Goal: Information Seeking & Learning: Learn about a topic

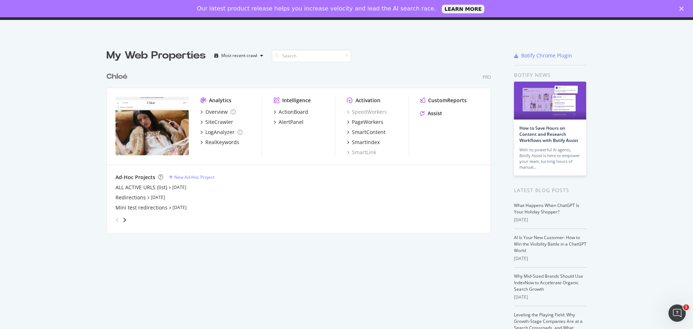
scroll to position [324, 682]
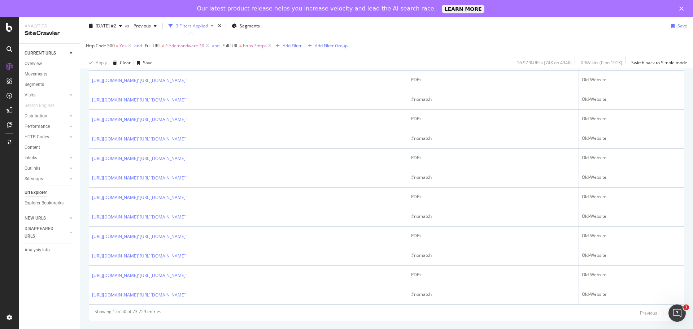
click at [669, 314] on div "Next" at bounding box center [673, 313] width 9 height 6
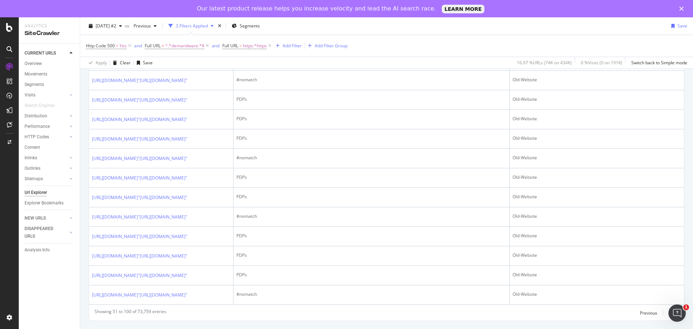
scroll to position [1083, 0]
click at [187, 45] on link "https://www.chloe.com/"https://www.chloe.com/es-do/p/bags/handbag/CHC22AS628I31…" at bounding box center [139, 41] width 95 height 7
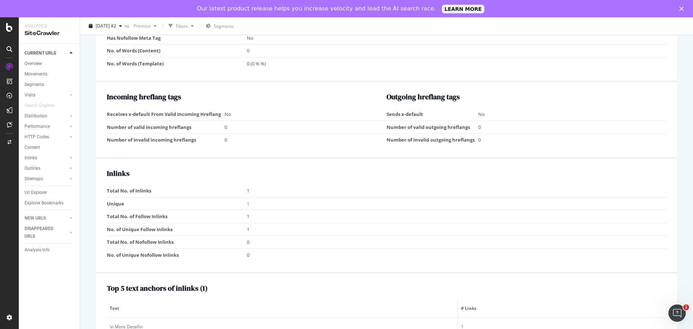
scroll to position [614, 0]
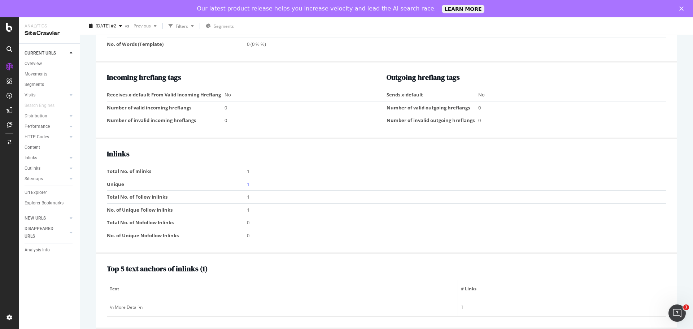
click at [245, 186] on td "Unique" at bounding box center [177, 184] width 140 height 13
click at [247, 186] on link "1" at bounding box center [248, 184] width 3 height 6
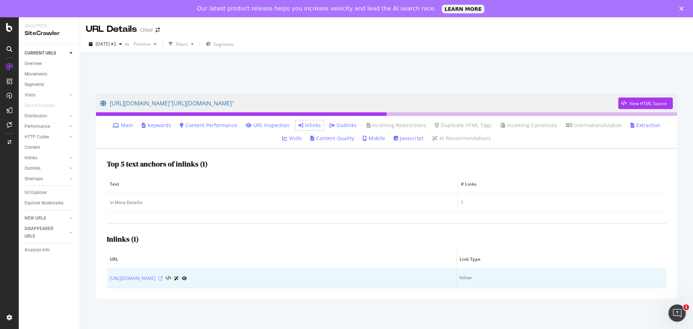
click at [163, 278] on icon at bounding box center [161, 278] width 4 height 4
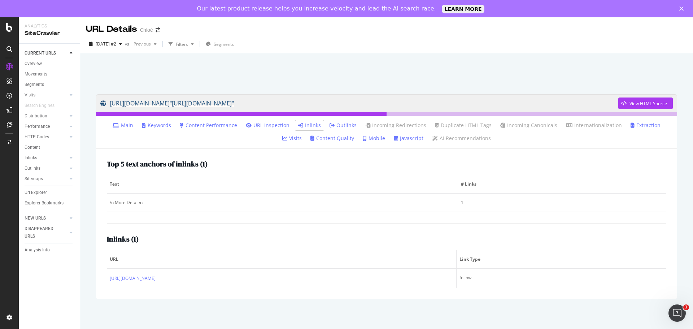
drag, startPoint x: 422, startPoint y: 91, endPoint x: 352, endPoint y: 104, distance: 71.5
click at [352, 104] on div "https://www.chloe.com/"https://www.chloe.com/es-do/p/bags/handbag/CHC22AS628I31…" at bounding box center [387, 196] width 596 height 219
click at [426, 73] on div at bounding box center [387, 71] width 596 height 31
drag, startPoint x: 108, startPoint y: 94, endPoint x: 378, endPoint y: 101, distance: 270.2
click at [378, 101] on div "https://www.chloe.com/"https://www.chloe.com/es-do/p/bags/handbag/CHC22AS628I31…" at bounding box center [387, 196] width 596 height 219
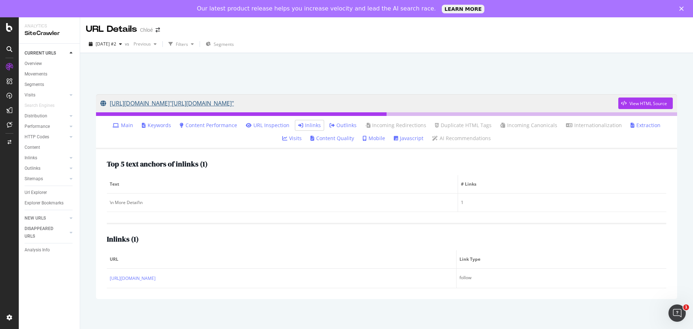
copy link "[URL][DOMAIN_NAME]"[URL][DOMAIN_NAME]""
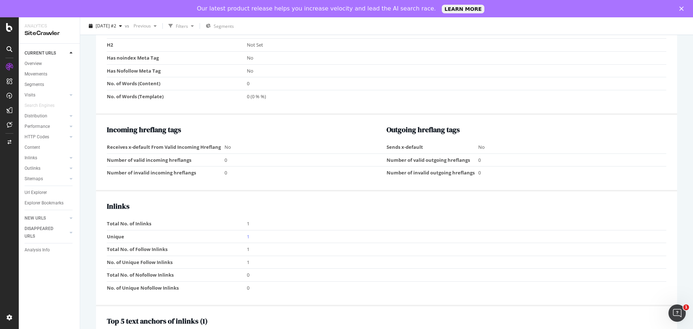
scroll to position [578, 0]
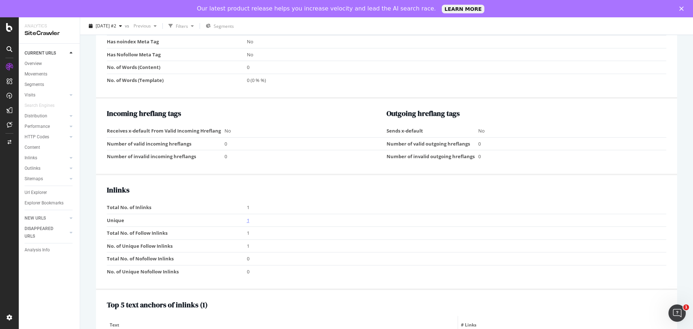
click at [248, 221] on link "1" at bounding box center [248, 220] width 3 height 6
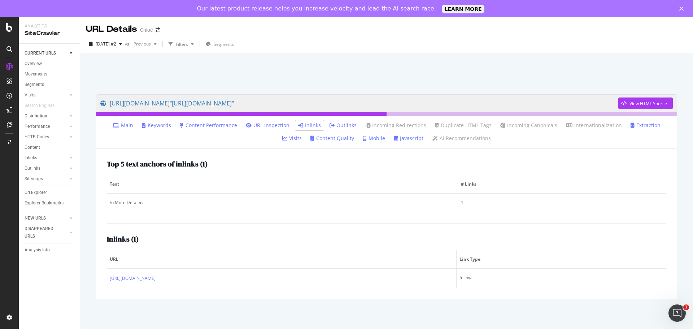
click at [51, 116] on link "Distribution" at bounding box center [46, 116] width 43 height 8
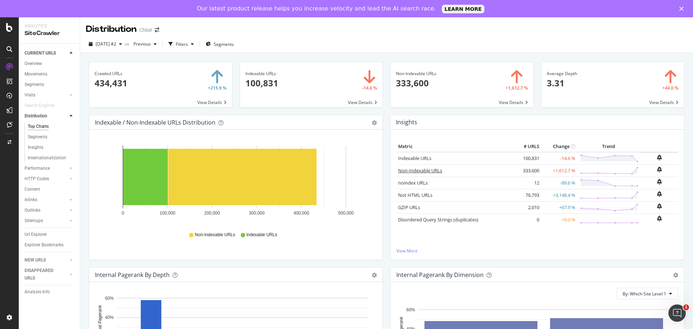
click at [418, 170] on link "Non-Indexable URLs" at bounding box center [420, 170] width 44 height 6
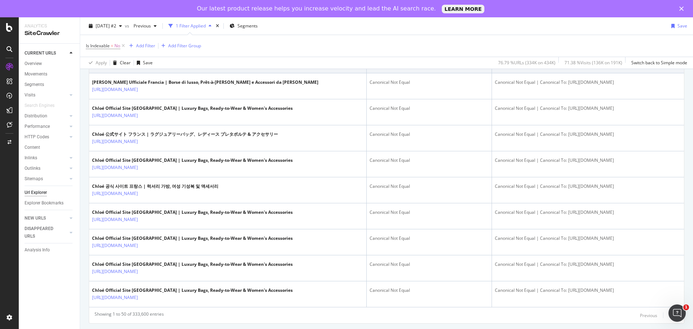
scroll to position [1250, 0]
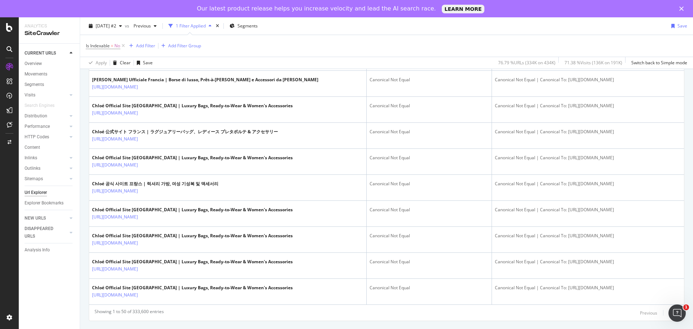
click at [669, 312] on div "Next" at bounding box center [673, 313] width 9 height 6
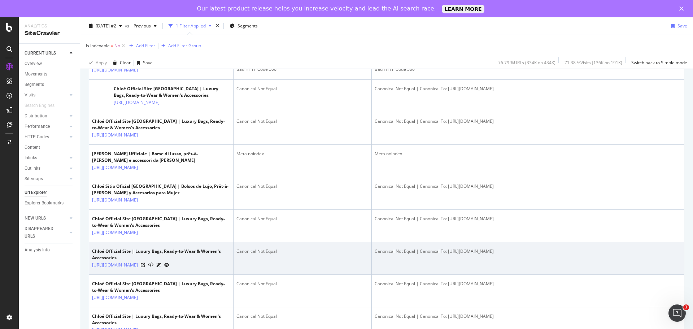
scroll to position [1523, 0]
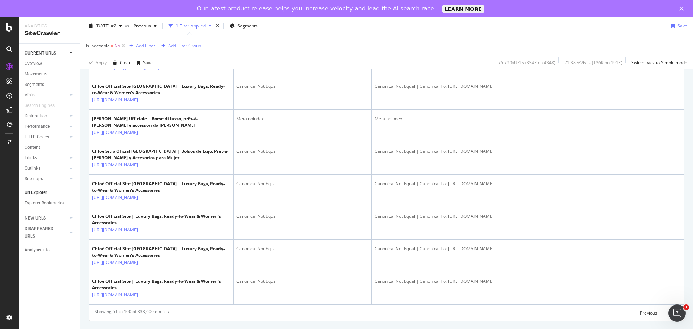
click at [669, 314] on div "Next" at bounding box center [673, 313] width 9 height 6
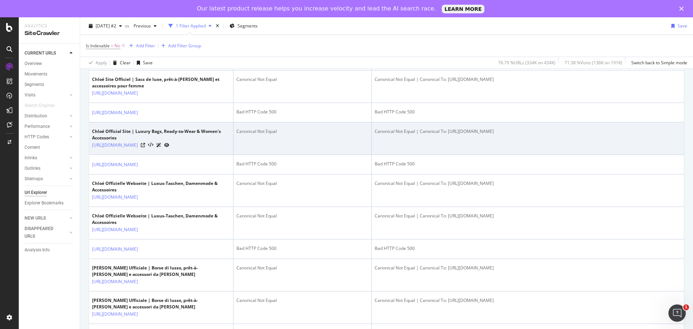
scroll to position [433, 0]
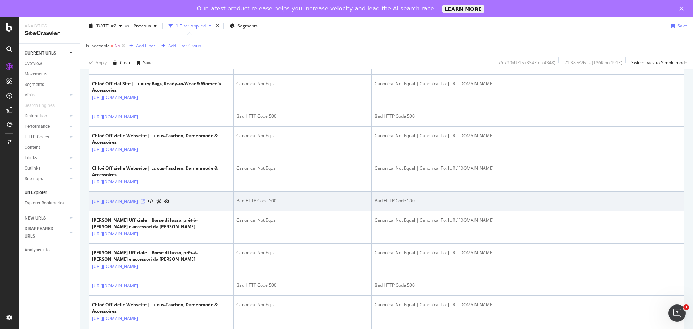
click at [145, 204] on icon at bounding box center [143, 201] width 4 height 4
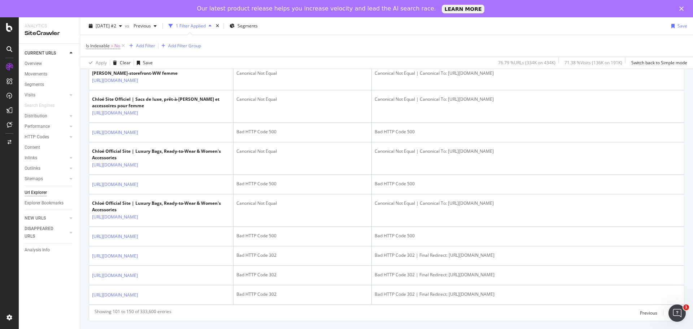
scroll to position [1270, 0]
click at [669, 312] on div "Next" at bounding box center [673, 313] width 9 height 6
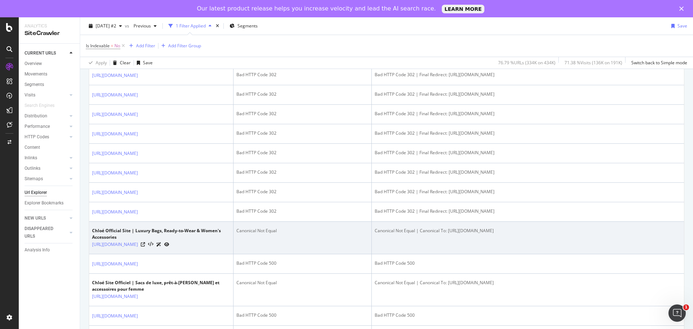
scroll to position [325, 0]
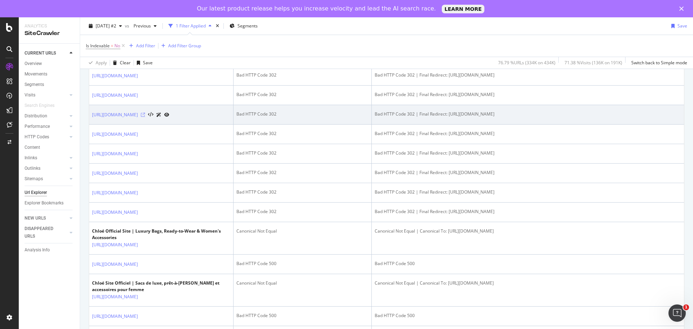
click at [145, 117] on icon at bounding box center [143, 115] width 4 height 4
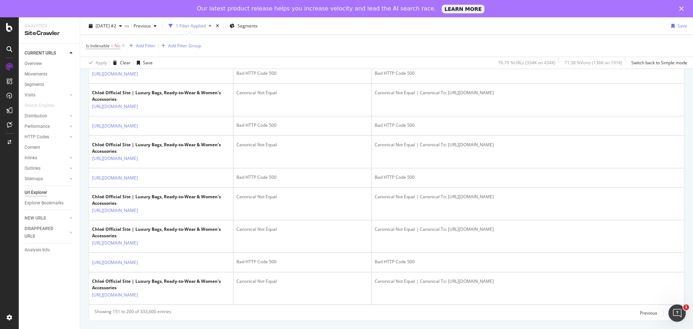
scroll to position [1294, 0]
click at [669, 311] on div "Next" at bounding box center [673, 313] width 9 height 6
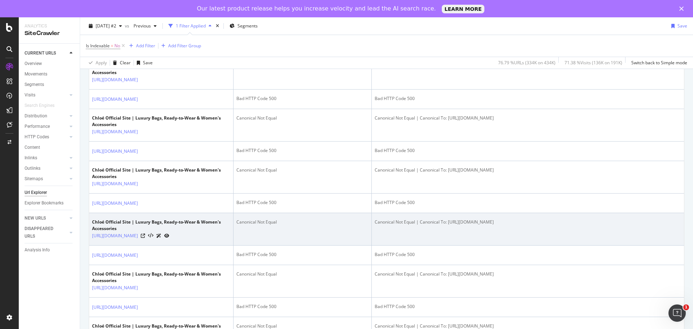
scroll to position [1269, 0]
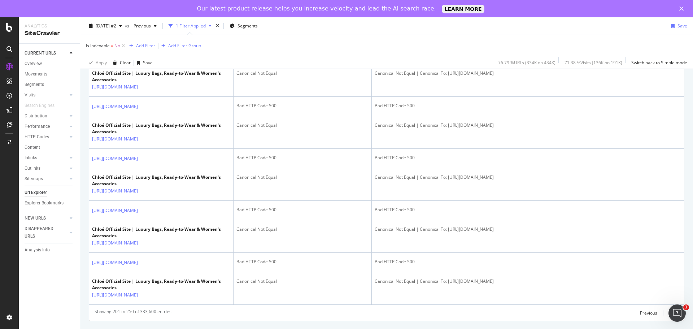
click at [669, 312] on div "Next" at bounding box center [673, 313] width 9 height 6
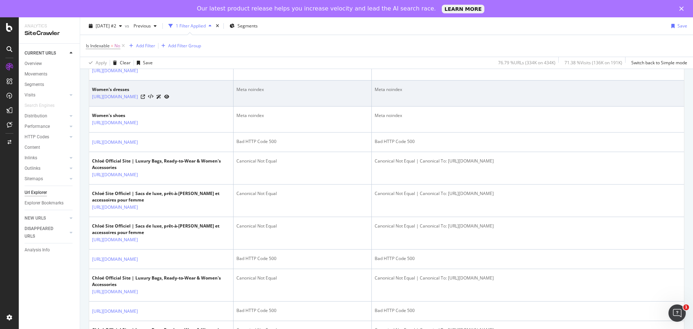
scroll to position [289, 0]
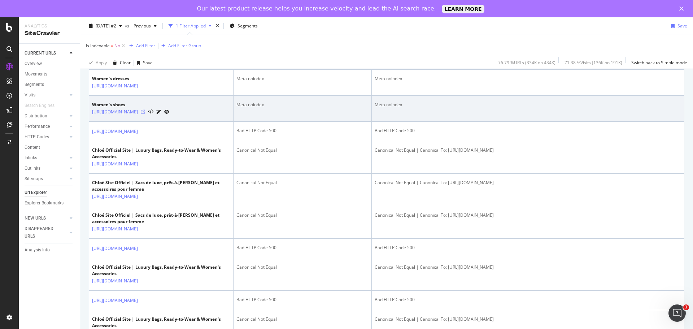
click at [145, 114] on icon at bounding box center [143, 112] width 4 height 4
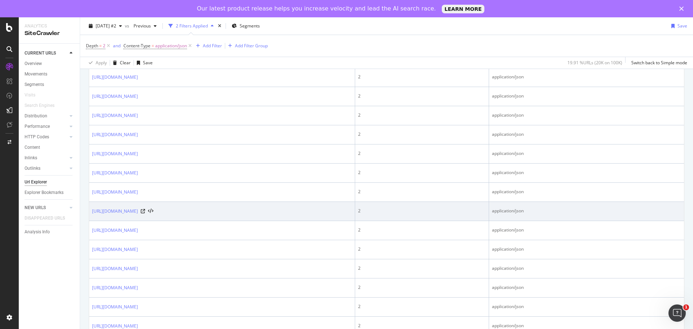
scroll to position [614, 0]
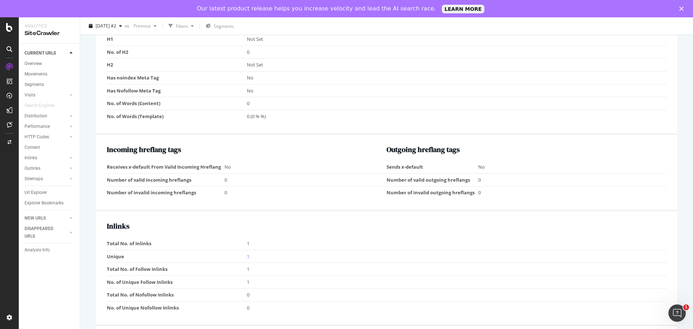
scroll to position [782, 0]
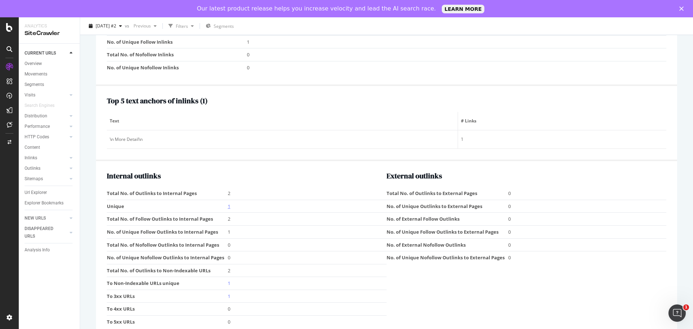
click at [230, 207] on link "1" at bounding box center [229, 206] width 3 height 6
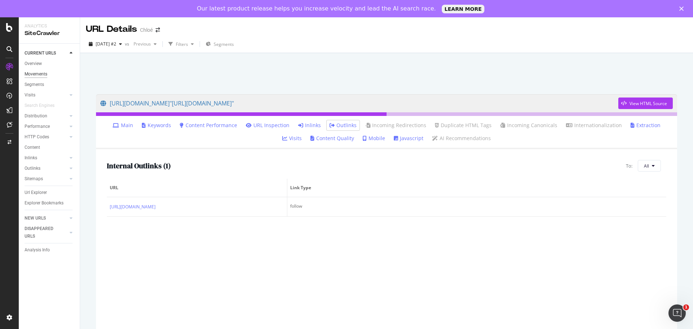
click at [44, 74] on div "Movements" at bounding box center [36, 74] width 23 height 8
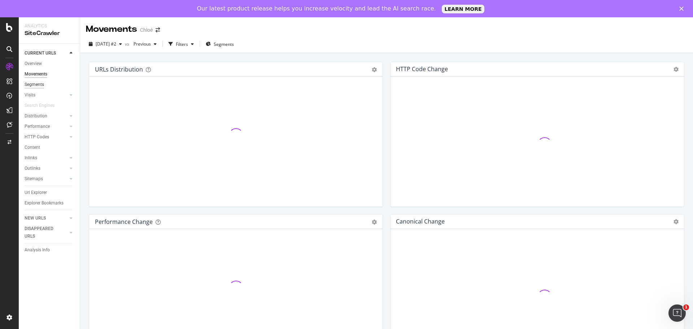
click at [43, 85] on div "Segments" at bounding box center [34, 85] width 19 height 8
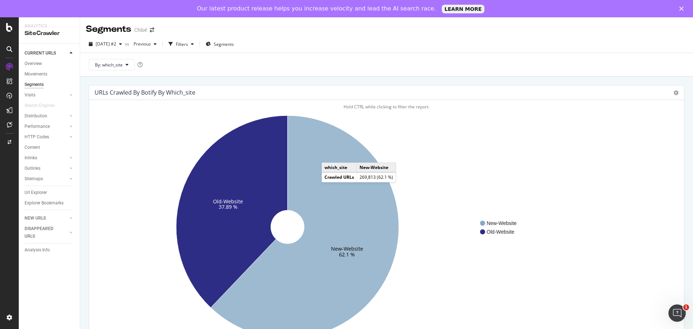
click at [329, 155] on icon at bounding box center [305, 227] width 188 height 223
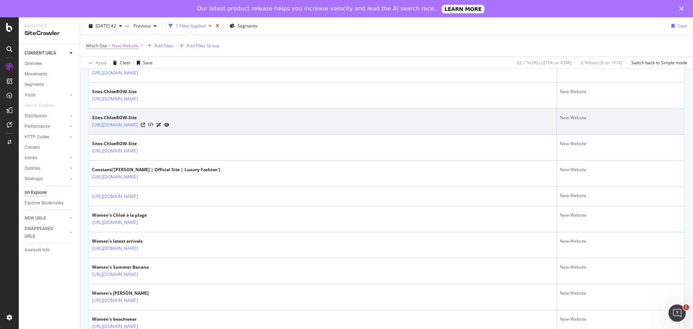
scroll to position [289, 0]
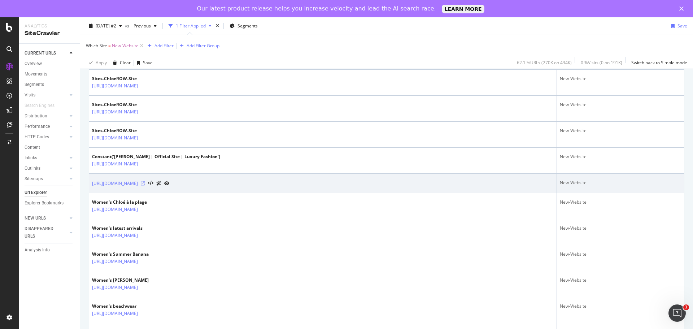
click at [145, 184] on icon at bounding box center [143, 183] width 4 height 4
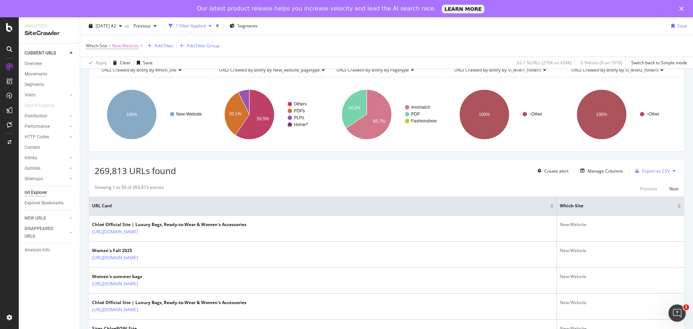
scroll to position [0, 0]
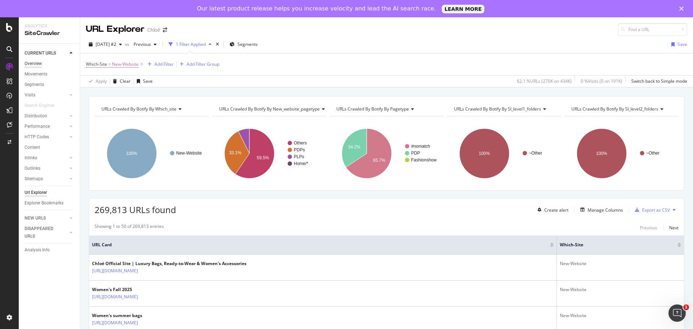
click at [39, 62] on div "Overview" at bounding box center [33, 64] width 17 height 8
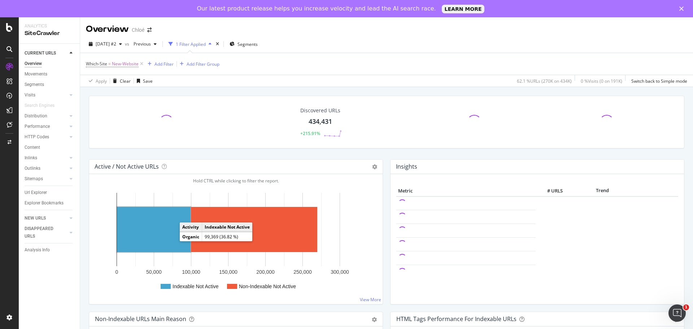
click at [170, 223] on rect "A chart." at bounding box center [154, 229] width 74 height 45
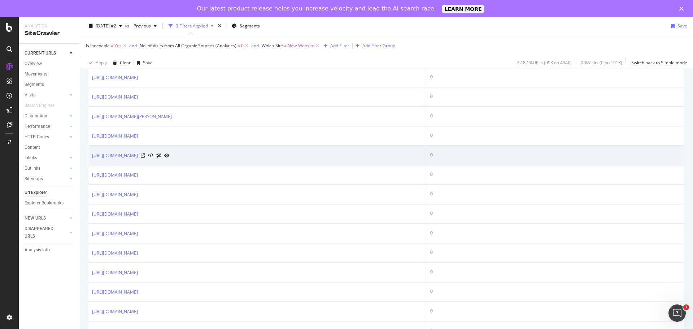
scroll to position [253, 0]
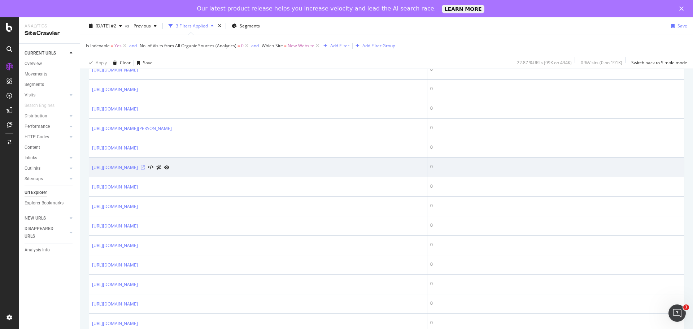
click at [145, 167] on icon at bounding box center [143, 167] width 4 height 4
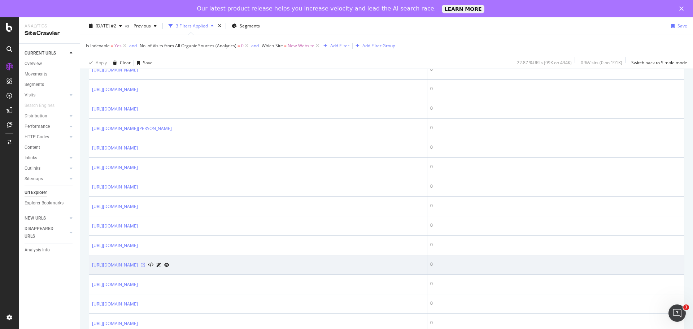
click at [145, 265] on icon at bounding box center [143, 265] width 4 height 4
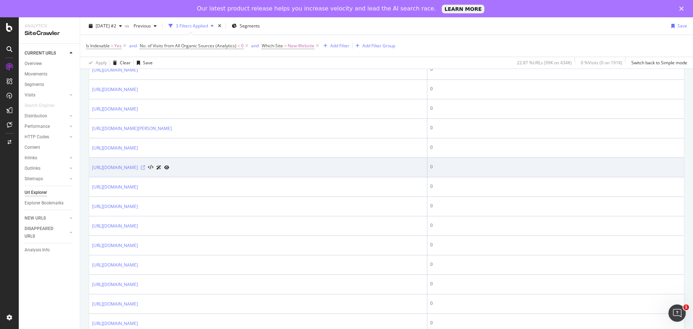
click at [145, 168] on icon at bounding box center [143, 167] width 4 height 4
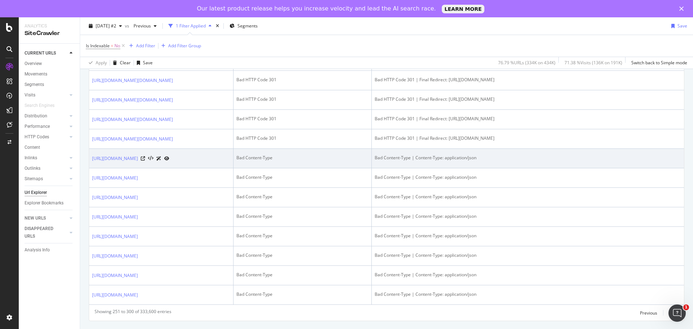
scroll to position [1299, 0]
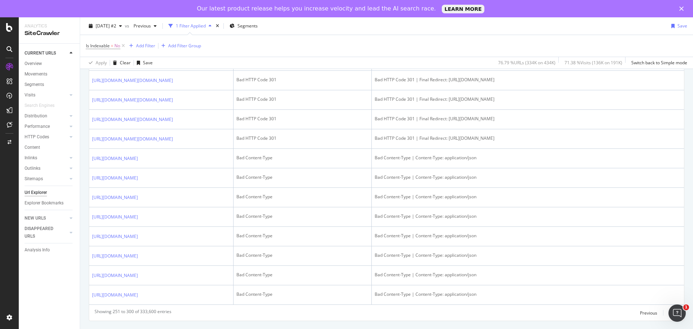
click at [669, 314] on div "Next" at bounding box center [673, 313] width 9 height 6
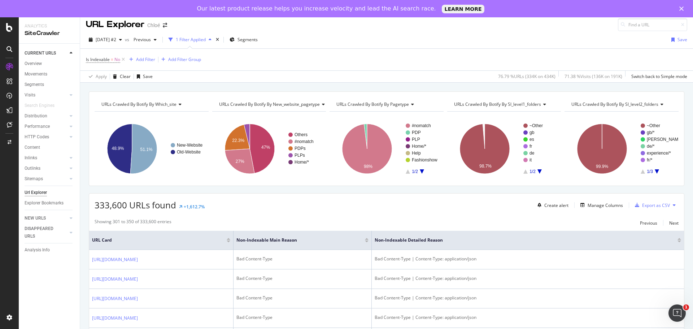
scroll to position [0, 0]
